Goal: Find contact information: Find contact information

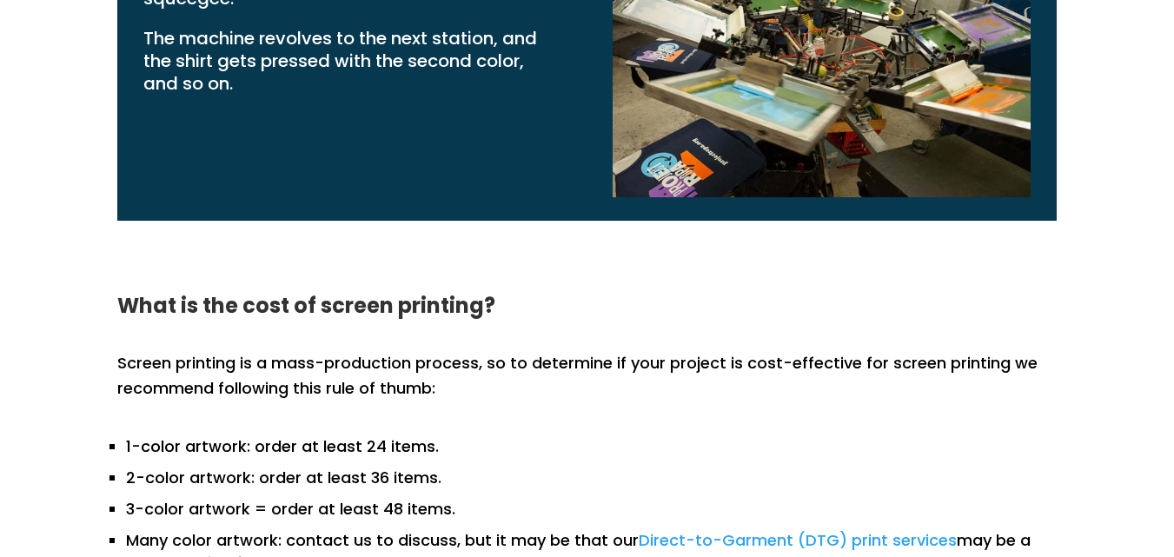
scroll to position [2329, 0]
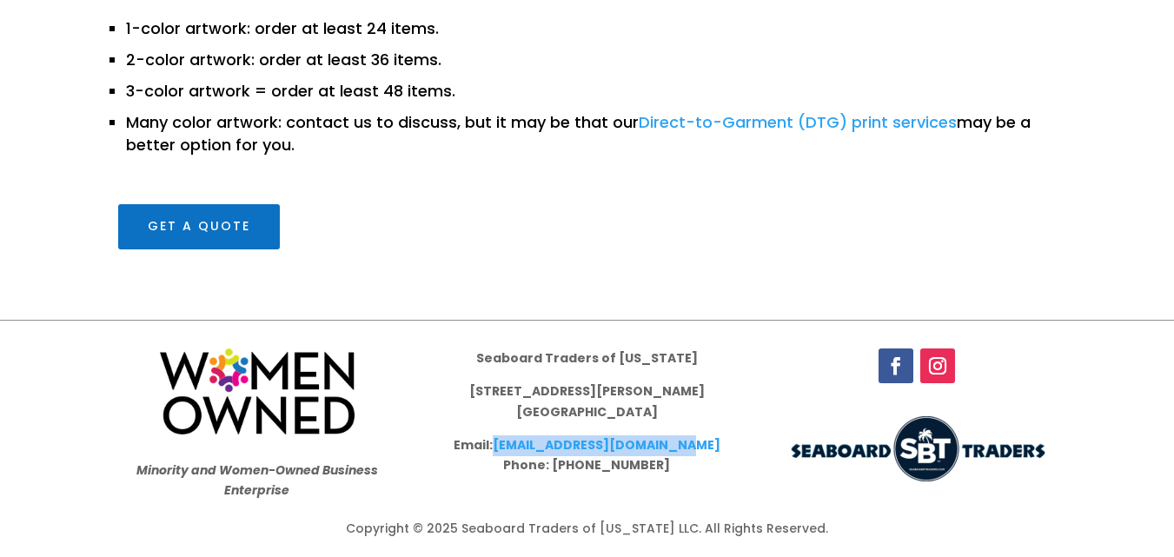
drag, startPoint x: 711, startPoint y: 440, endPoint x: 514, endPoint y: 447, distance: 197.3
click at [514, 447] on p "Email: [EMAIL_ADDRESS][DOMAIN_NAME] Phone: [PHONE_NUMBER]" at bounding box center [586, 456] width 278 height 42
copy link "[EMAIL_ADDRESS][DOMAIN_NAME]"
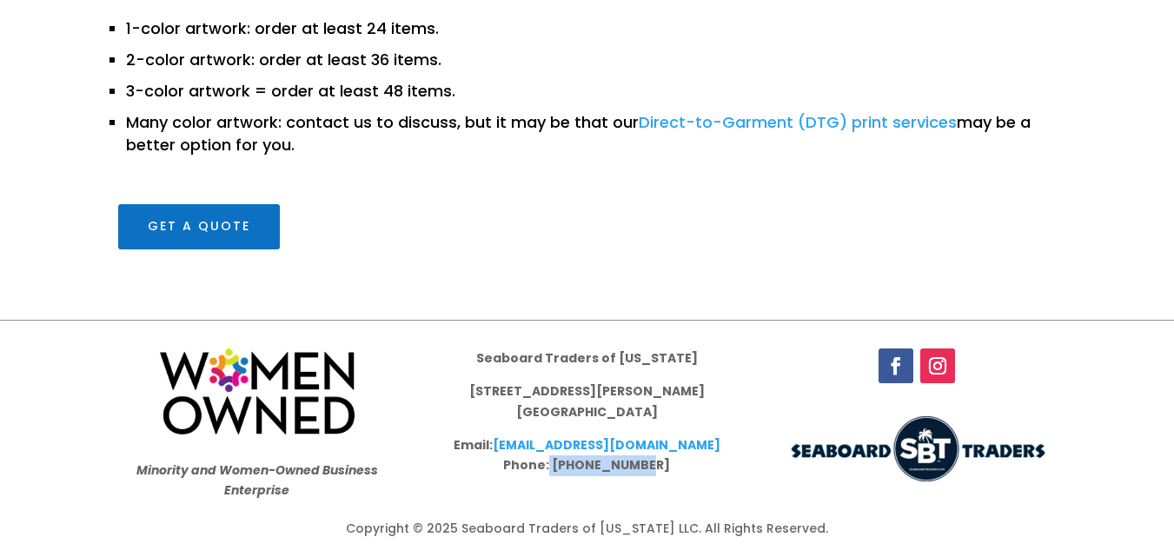
drag, startPoint x: 654, startPoint y: 469, endPoint x: 569, endPoint y: 475, distance: 85.4
click at [569, 475] on p "Email: sales@seaboardtraders.com Phone: 843.277.2591" at bounding box center [586, 456] width 278 height 42
copy p "843.277.2591"
click at [147, 98] on li "3-color artwork = order at least 48 items." at bounding box center [591, 86] width 930 height 31
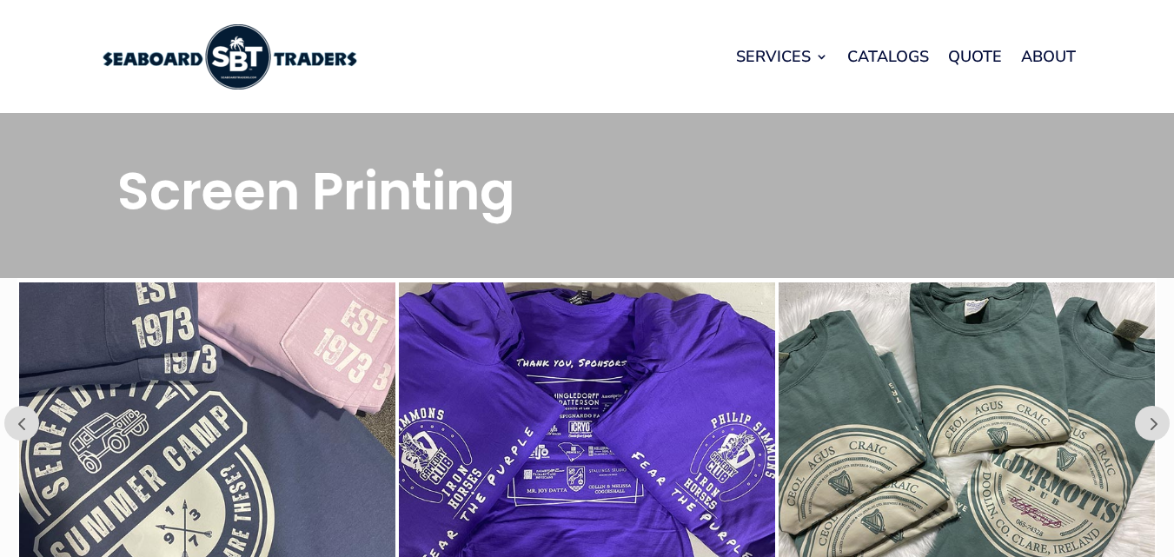
scroll to position [2329, 0]
